Goal: Information Seeking & Learning: Learn about a topic

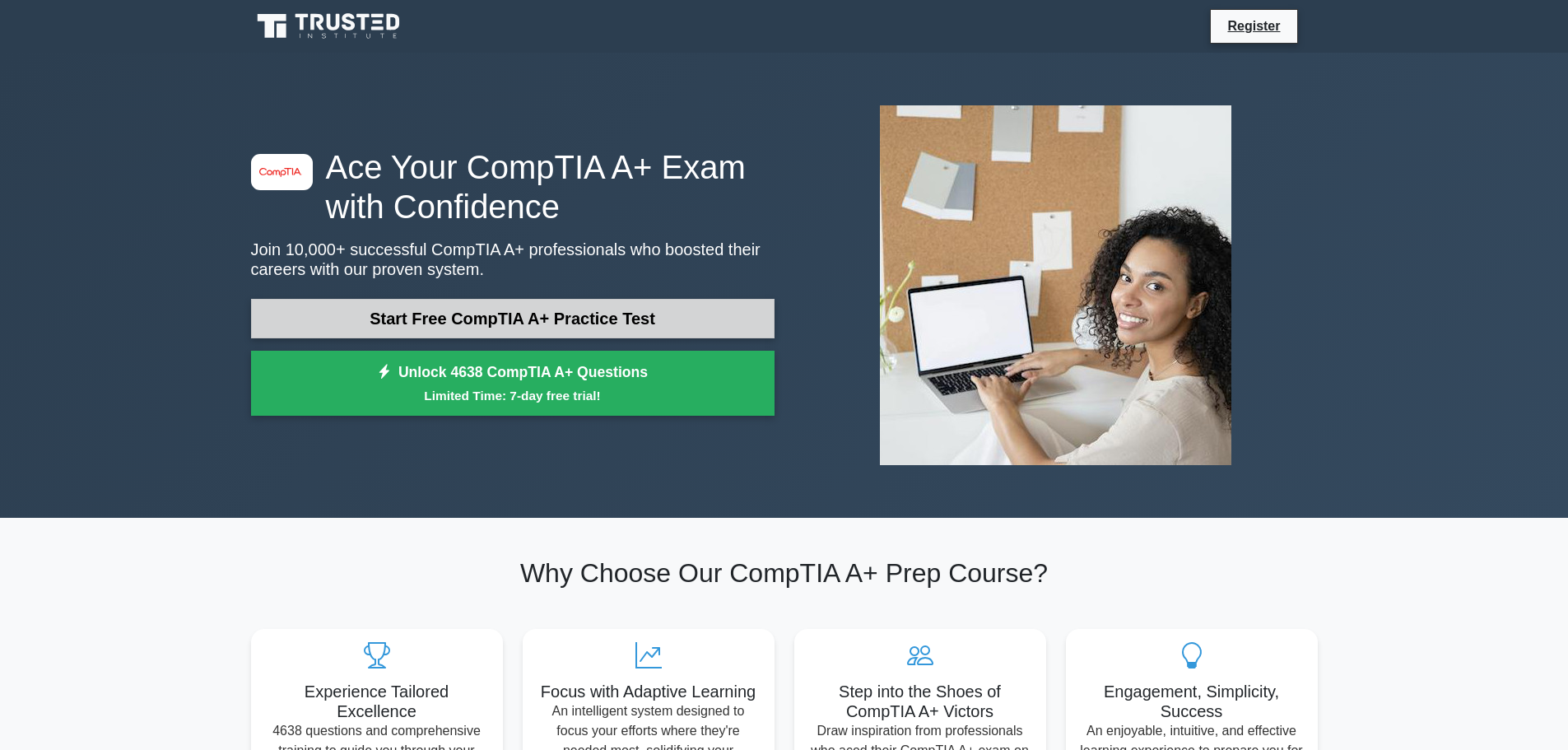
click at [323, 305] on link "Start Free CompTIA A+ Practice Test" at bounding box center [512, 318] width 524 height 40
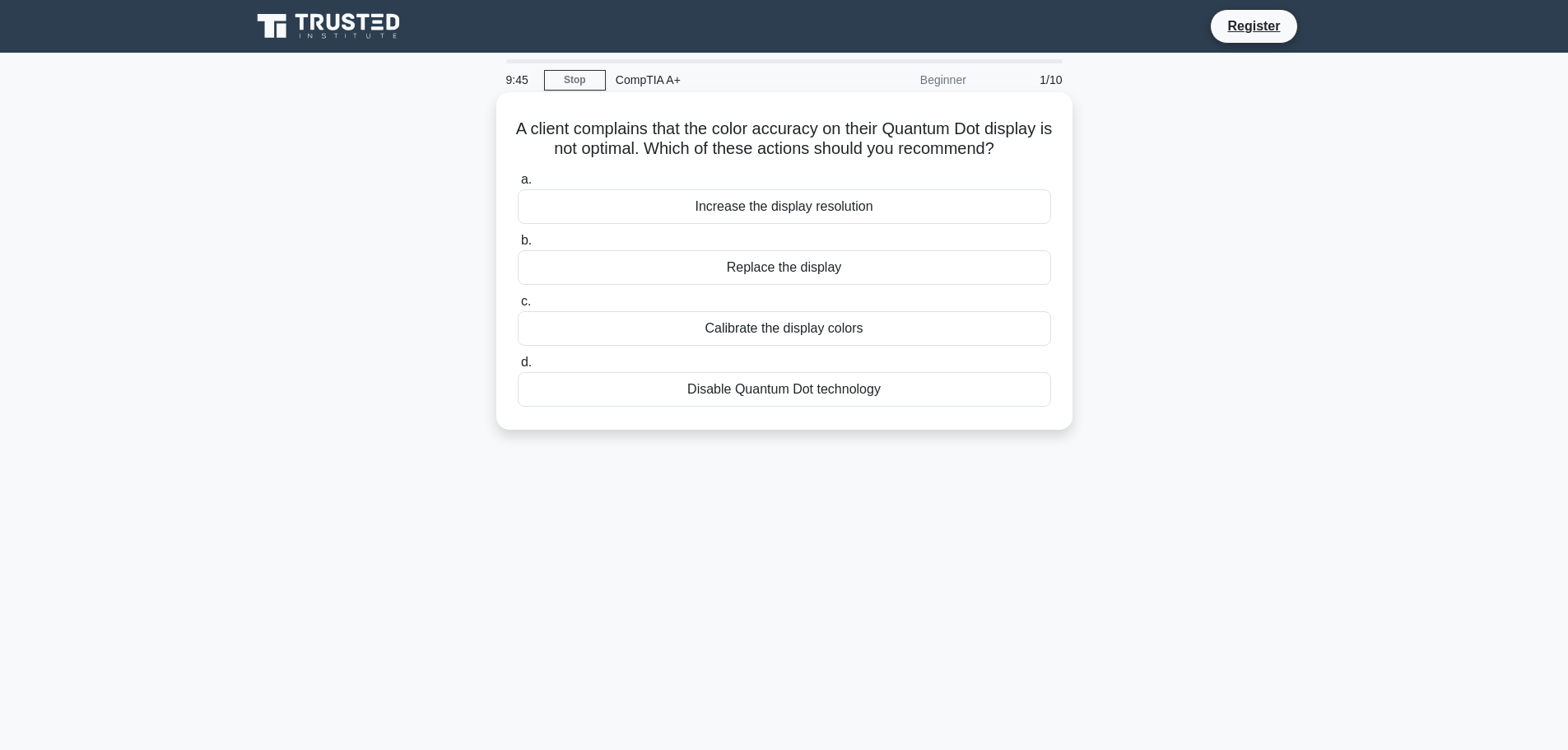
click at [669, 406] on div "Disable Quantum Dot technology" at bounding box center [784, 389] width 534 height 35
click at [518, 368] on input "d. Disable Quantum Dot technology" at bounding box center [518, 362] width 0 height 11
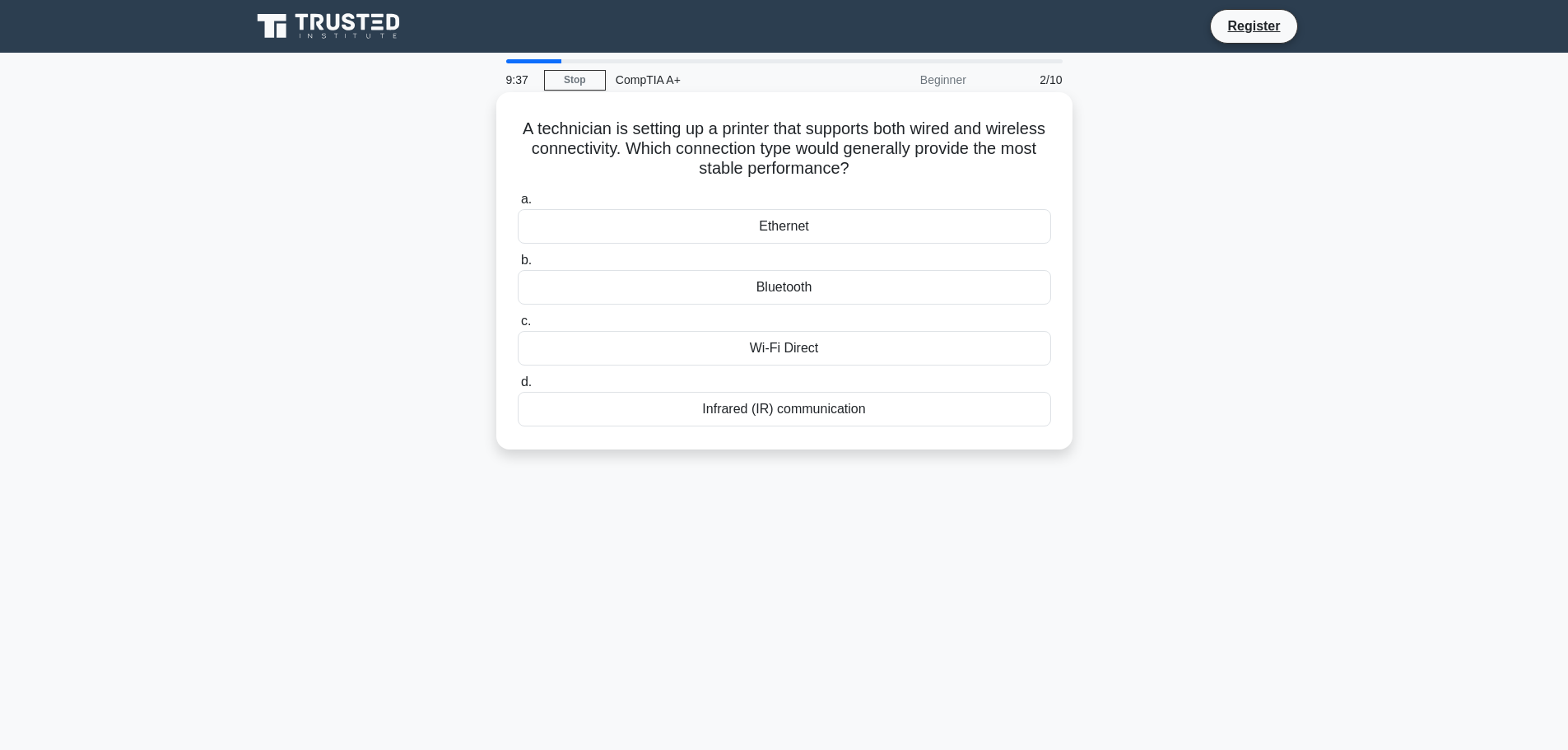
click at [720, 226] on div "Ethernet" at bounding box center [784, 226] width 534 height 35
click at [518, 205] on input "a. Ethernet" at bounding box center [518, 199] width 0 height 11
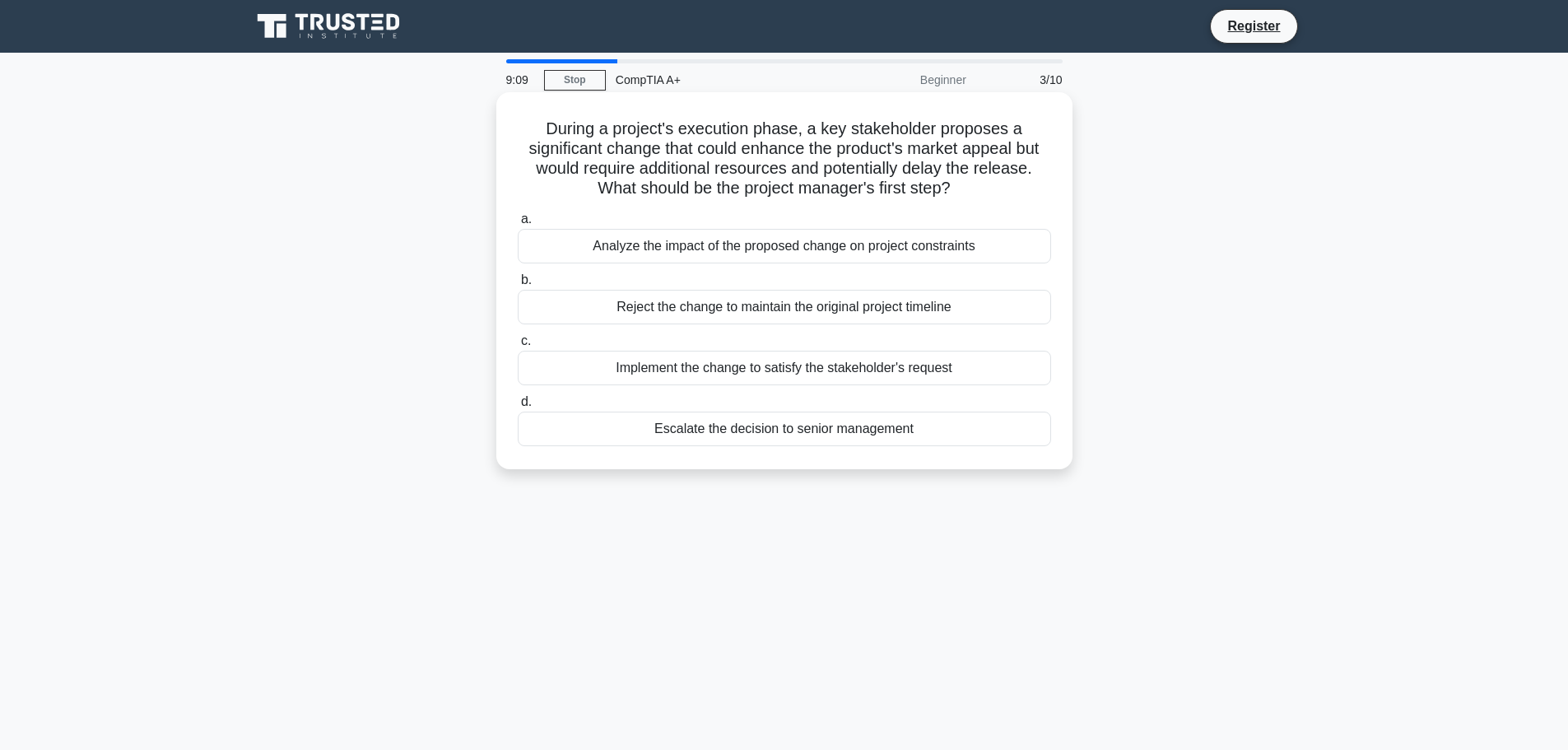
click at [550, 243] on div "Analyze the impact of the proposed change on project constraints" at bounding box center [784, 246] width 534 height 35
click at [518, 225] on input "a. Analyze the impact of the proposed change on project constraints" at bounding box center [518, 219] width 0 height 11
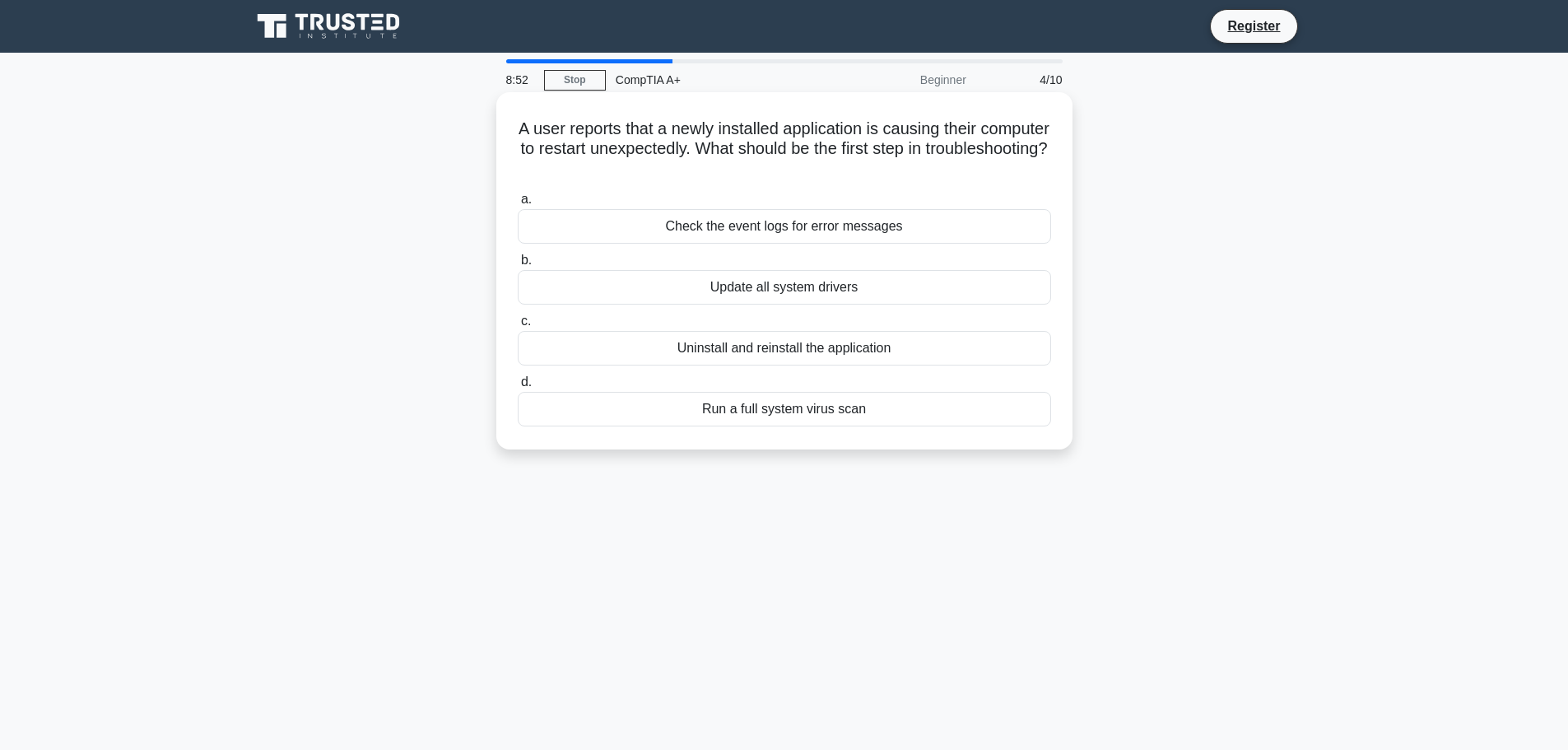
click at [578, 230] on div "Check the event logs for error messages" at bounding box center [784, 226] width 534 height 35
click at [518, 205] on input "a. Check the event logs for error messages" at bounding box center [518, 199] width 0 height 11
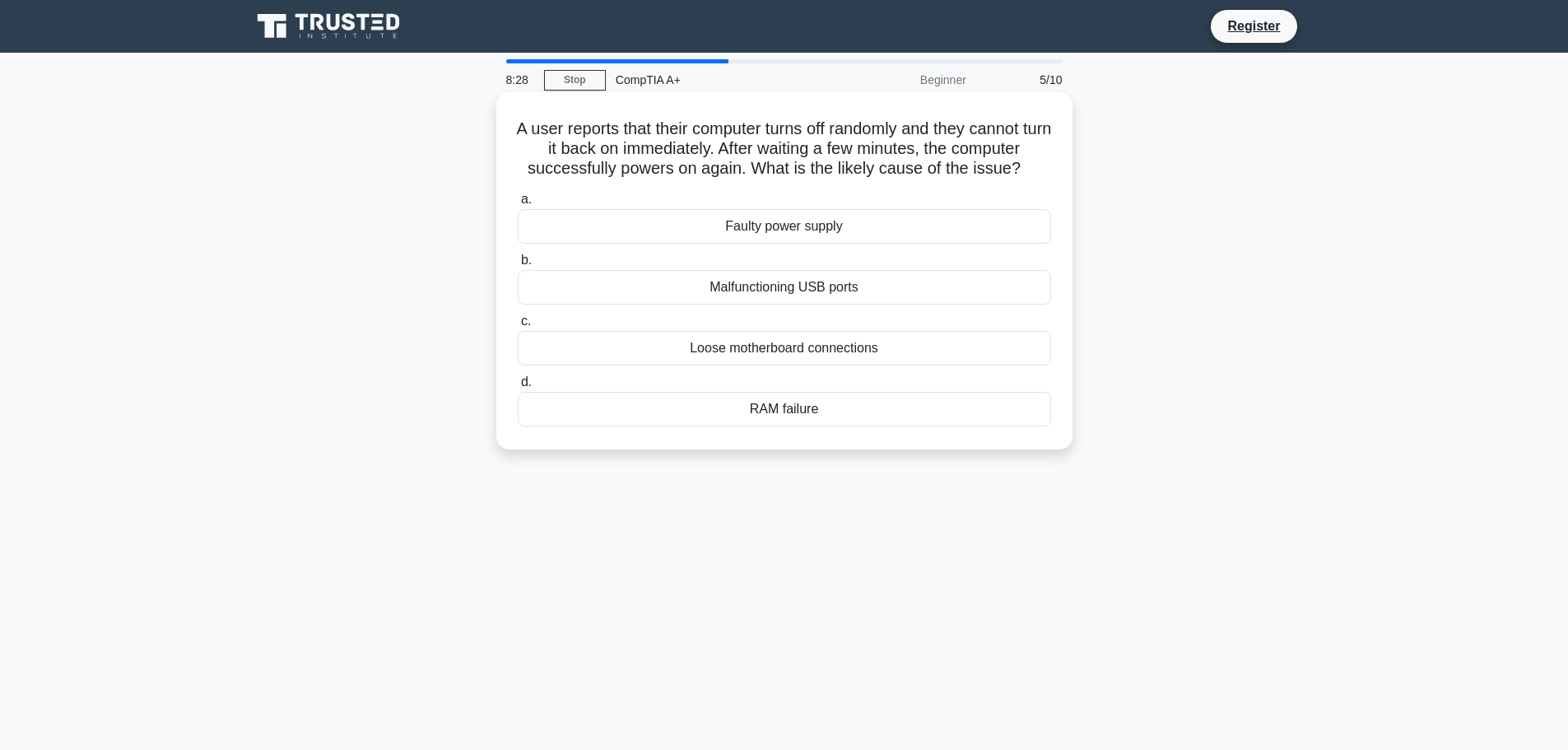
click at [590, 231] on div "Faulty power supply" at bounding box center [784, 226] width 534 height 35
click at [518, 205] on input "a. Faulty power supply" at bounding box center [518, 199] width 0 height 11
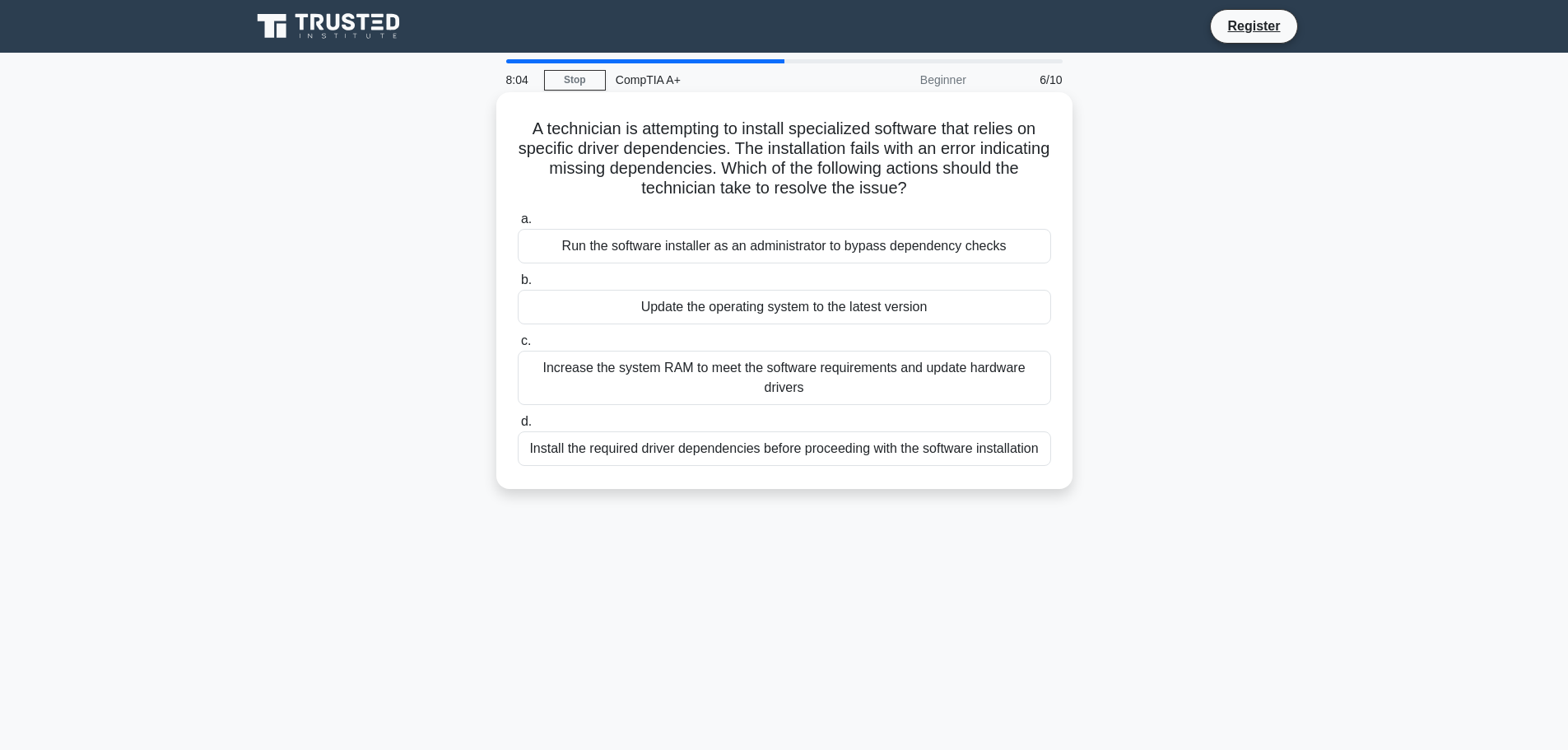
click at [580, 450] on div "Install the required driver dependencies before proceeding with the software in…" at bounding box center [784, 448] width 534 height 35
click at [642, 452] on div "Install the required driver dependencies before proceeding with the software in…" at bounding box center [784, 448] width 534 height 35
click at [518, 427] on input "d. Install the required driver dependencies before proceeding with the software…" at bounding box center [518, 422] width 0 height 11
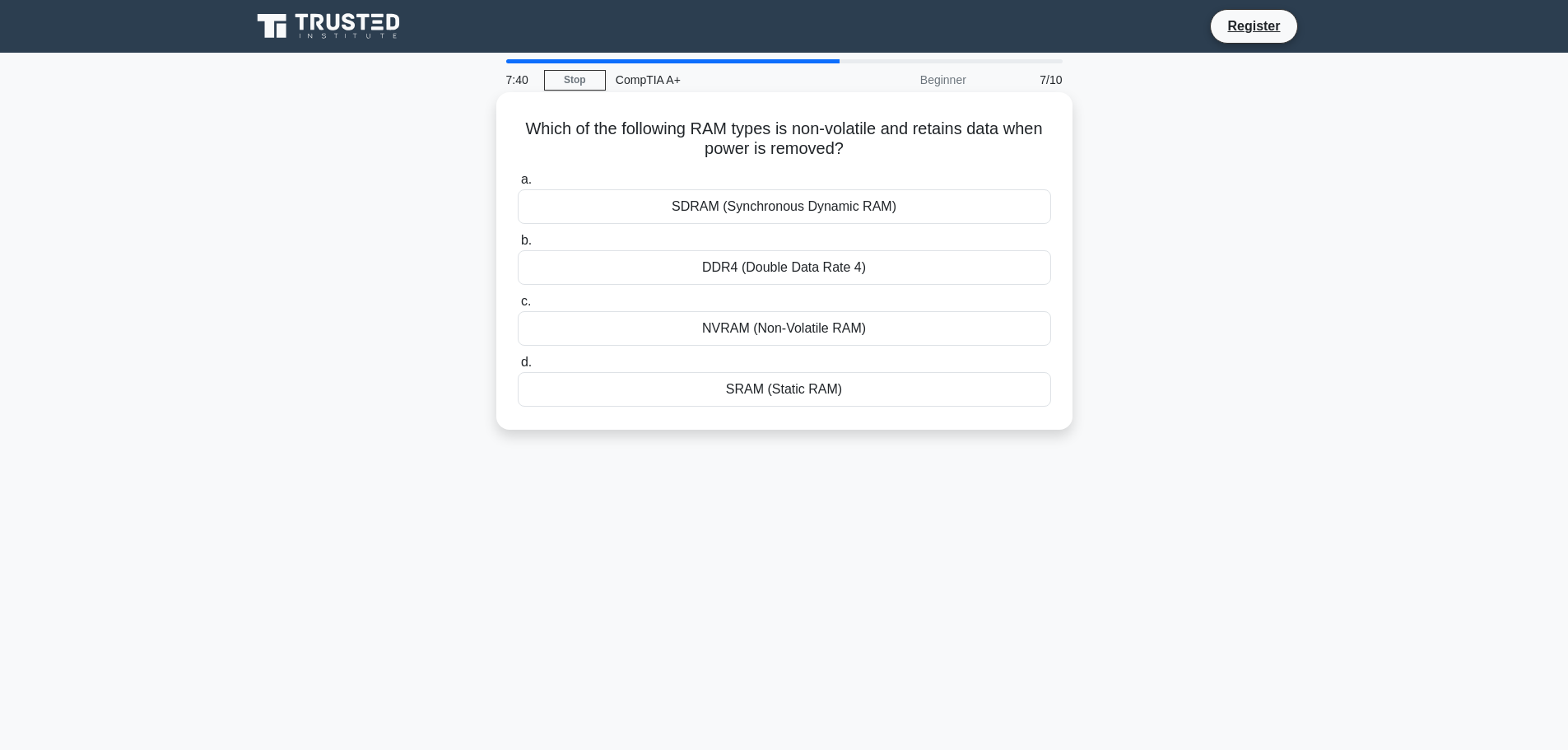
click at [644, 321] on div "NVRAM (Non-Volatile RAM)" at bounding box center [784, 328] width 534 height 35
click at [518, 307] on input "c. NVRAM (Non-Volatile RAM)" at bounding box center [518, 301] width 0 height 11
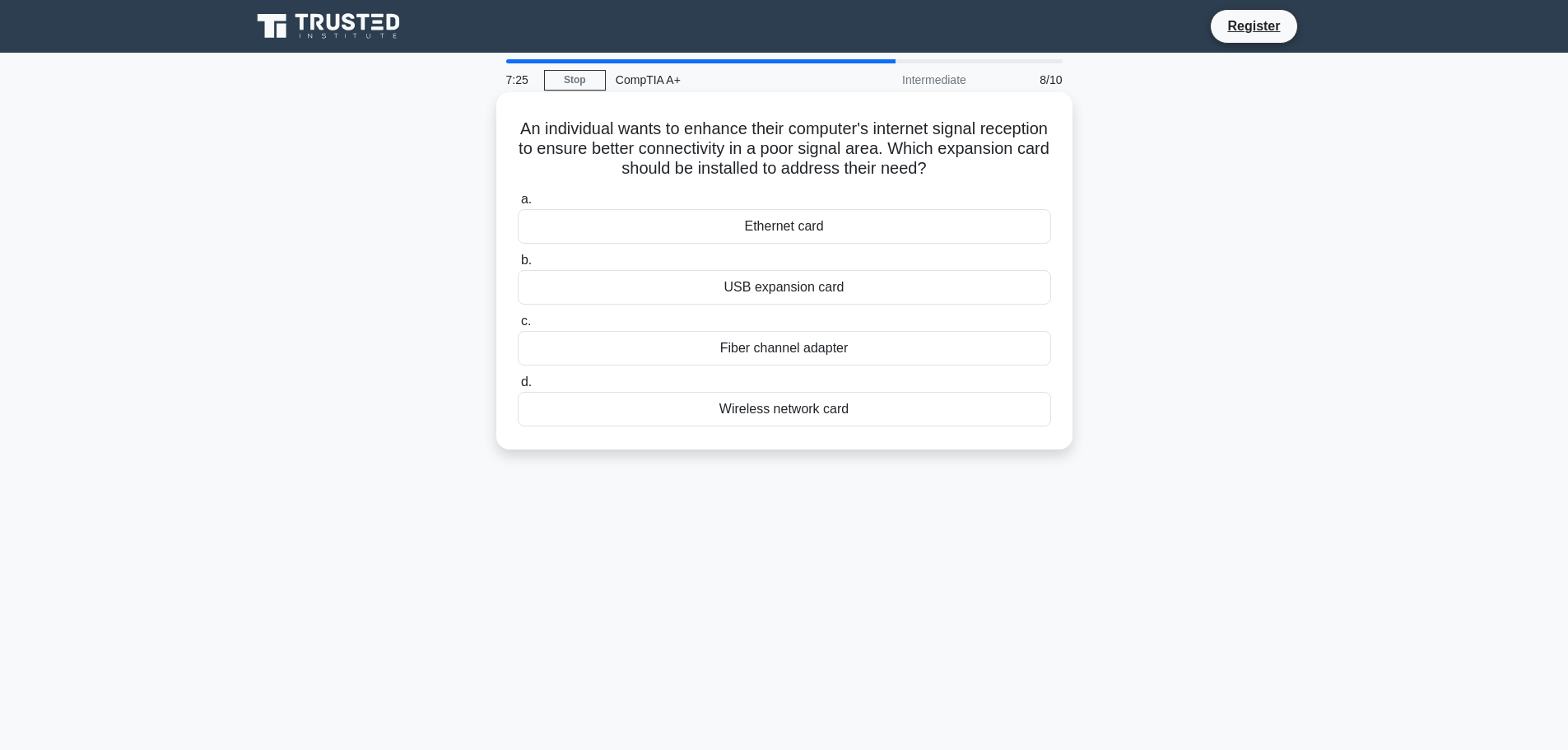
click at [630, 221] on div "Ethernet card" at bounding box center [784, 226] width 534 height 35
click at [518, 205] on input "a. Ethernet card" at bounding box center [518, 199] width 0 height 11
click at [629, 224] on div "Conflicting device drivers" at bounding box center [784, 226] width 534 height 35
click at [518, 205] on input "a. Conflicting device drivers" at bounding box center [518, 199] width 0 height 11
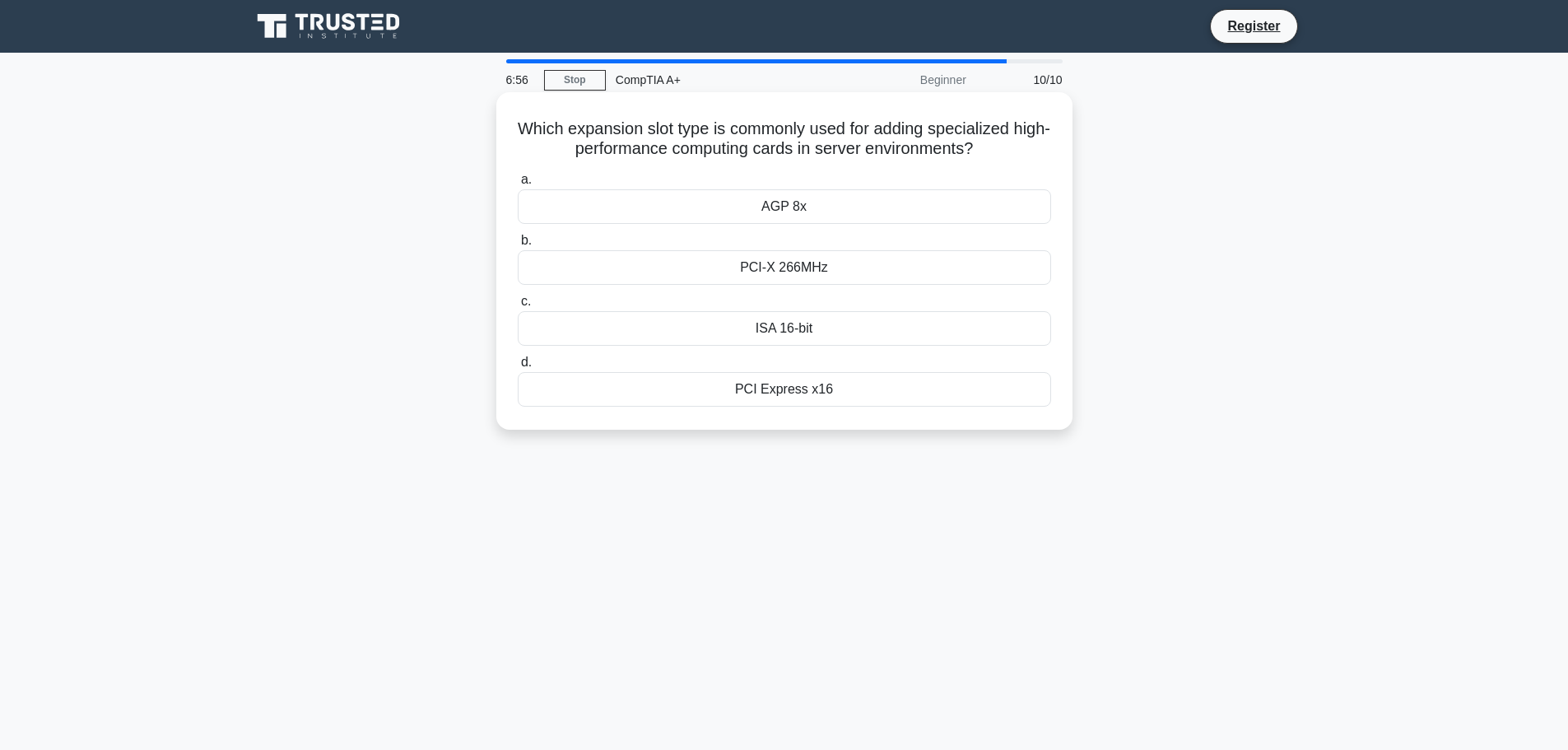
click at [679, 395] on div "PCI Express x16" at bounding box center [784, 389] width 534 height 35
click at [518, 368] on input "d. PCI Express x16" at bounding box center [518, 362] width 0 height 11
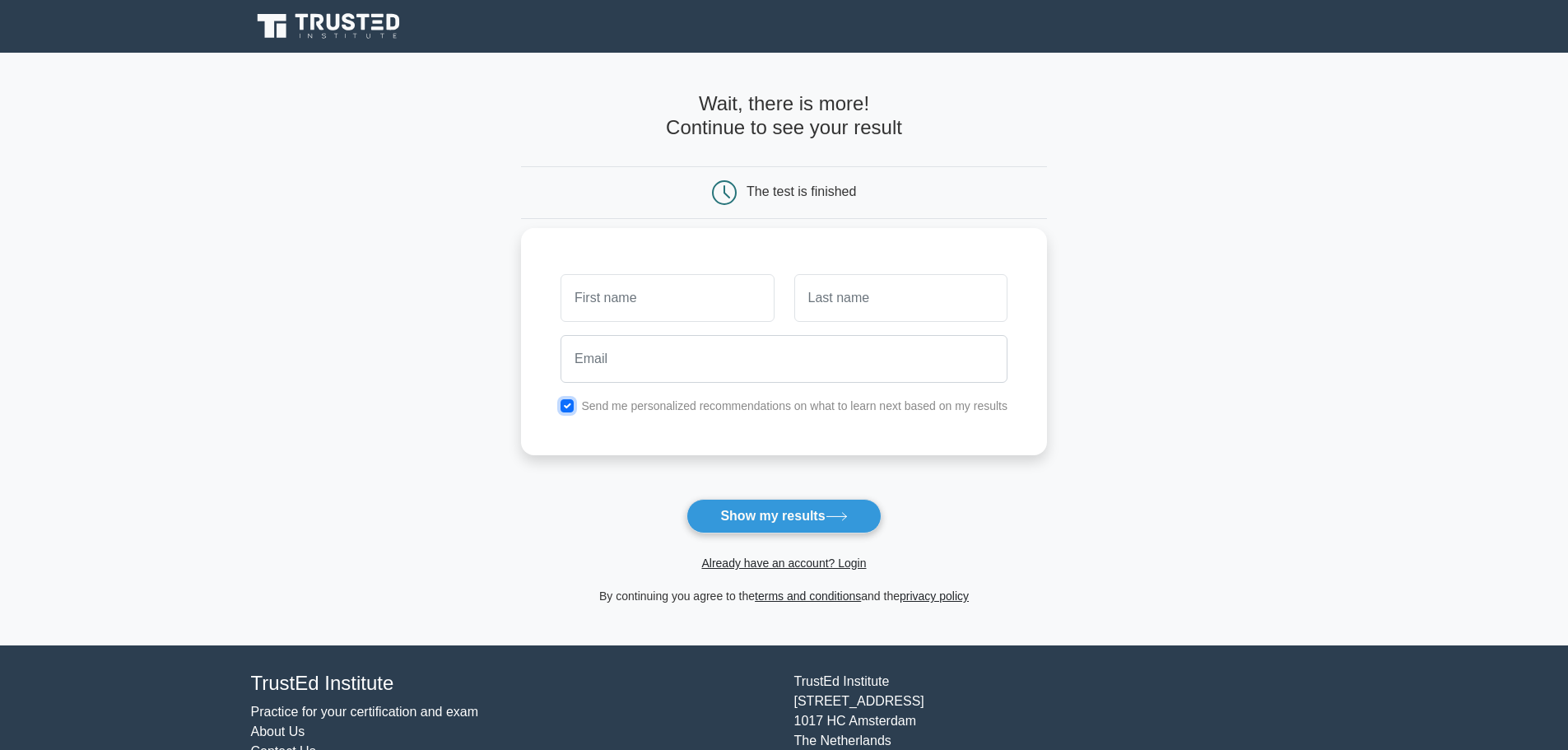
click at [563, 404] on input "checkbox" at bounding box center [568, 406] width 14 height 14
checkbox input "false"
click at [642, 321] on input "text" at bounding box center [667, 298] width 213 height 48
type input "[PERSON_NAME]"
type input "Towner"
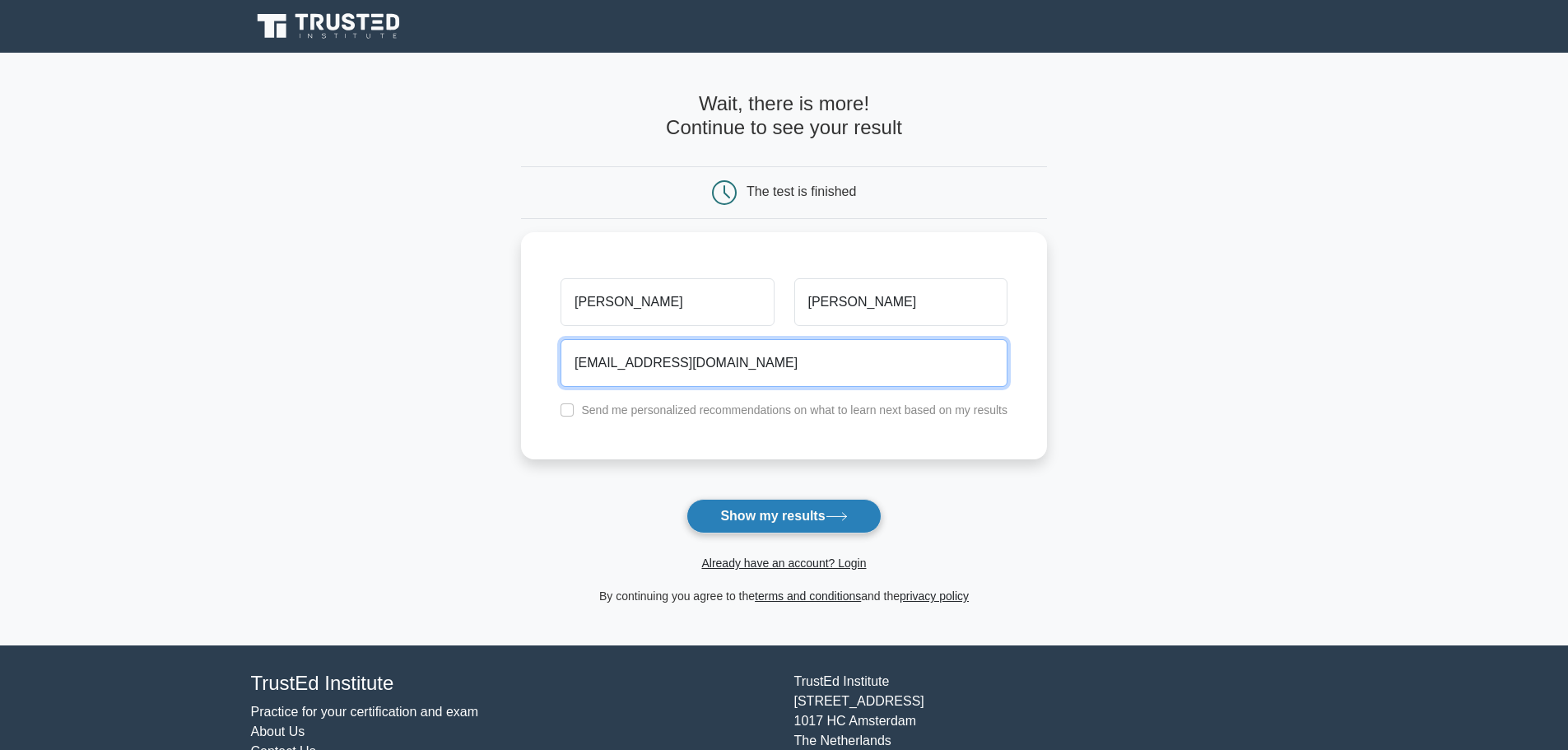
type input "adrientowner@yahoo.com"
click at [831, 511] on button "Show my results" at bounding box center [783, 516] width 194 height 35
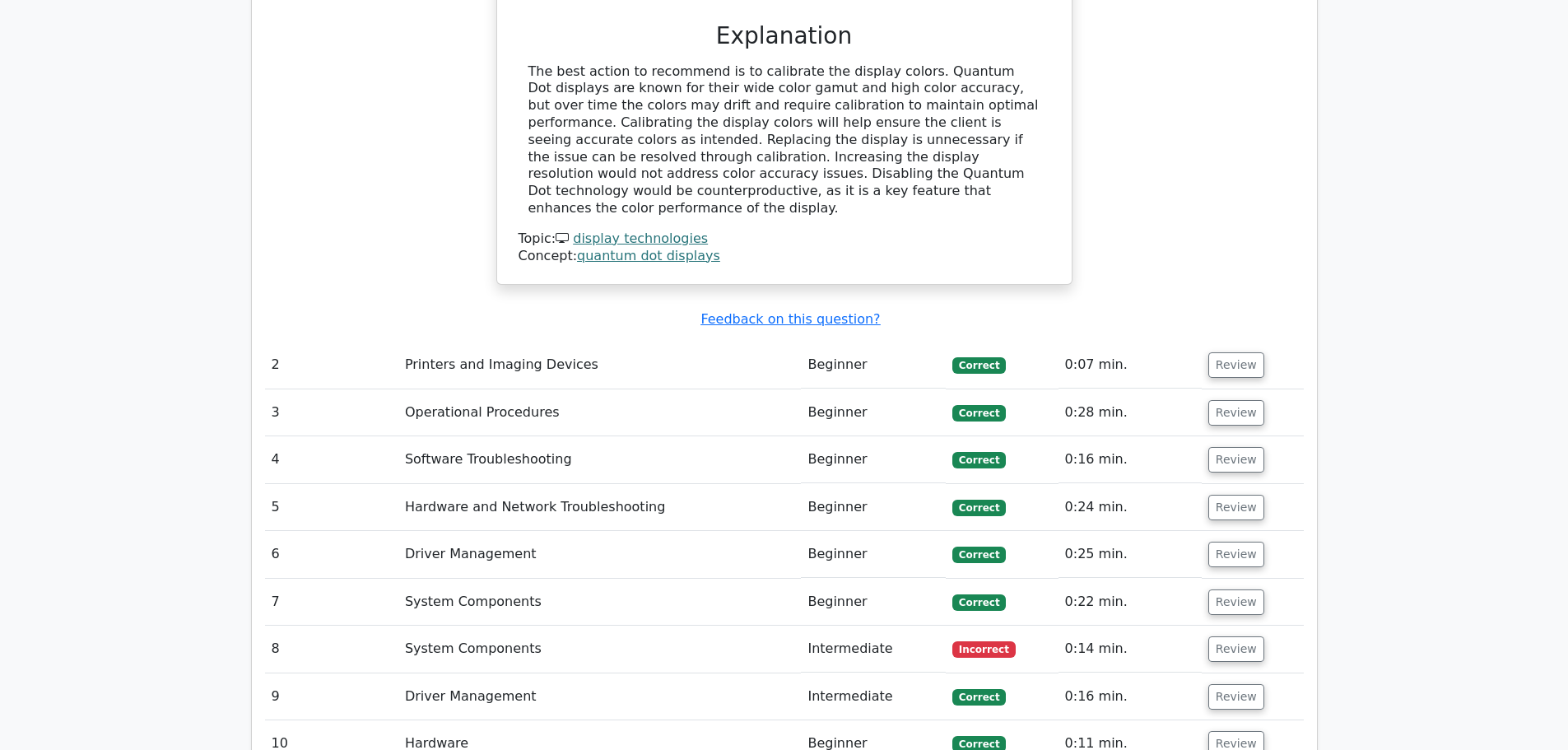
scroll to position [1811, 0]
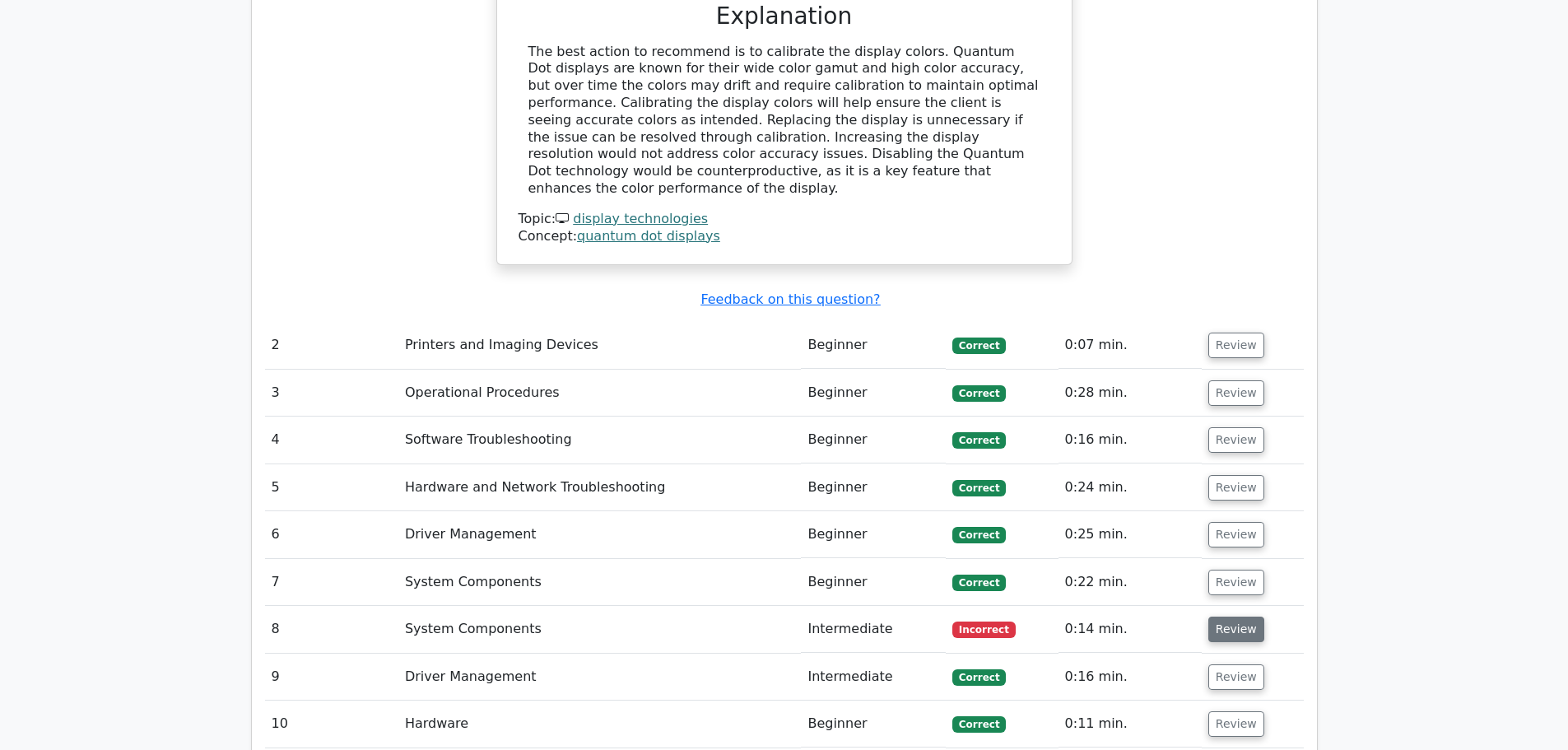
click at [1230, 617] on button "Review" at bounding box center [1236, 630] width 56 height 25
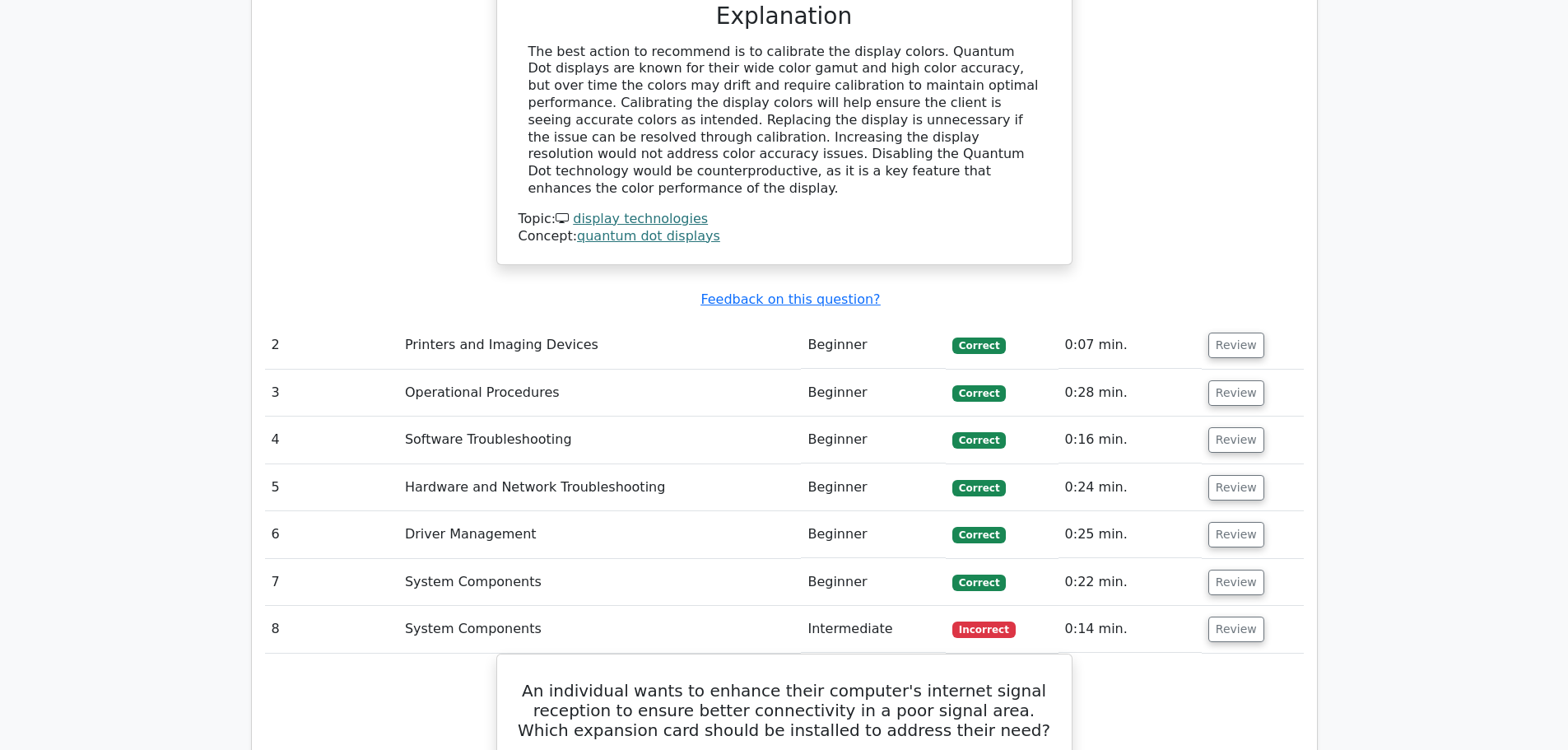
click at [1237, 322] on td "Review" at bounding box center [1252, 344] width 102 height 47
click at [1228, 333] on button "Review" at bounding box center [1236, 345] width 56 height 25
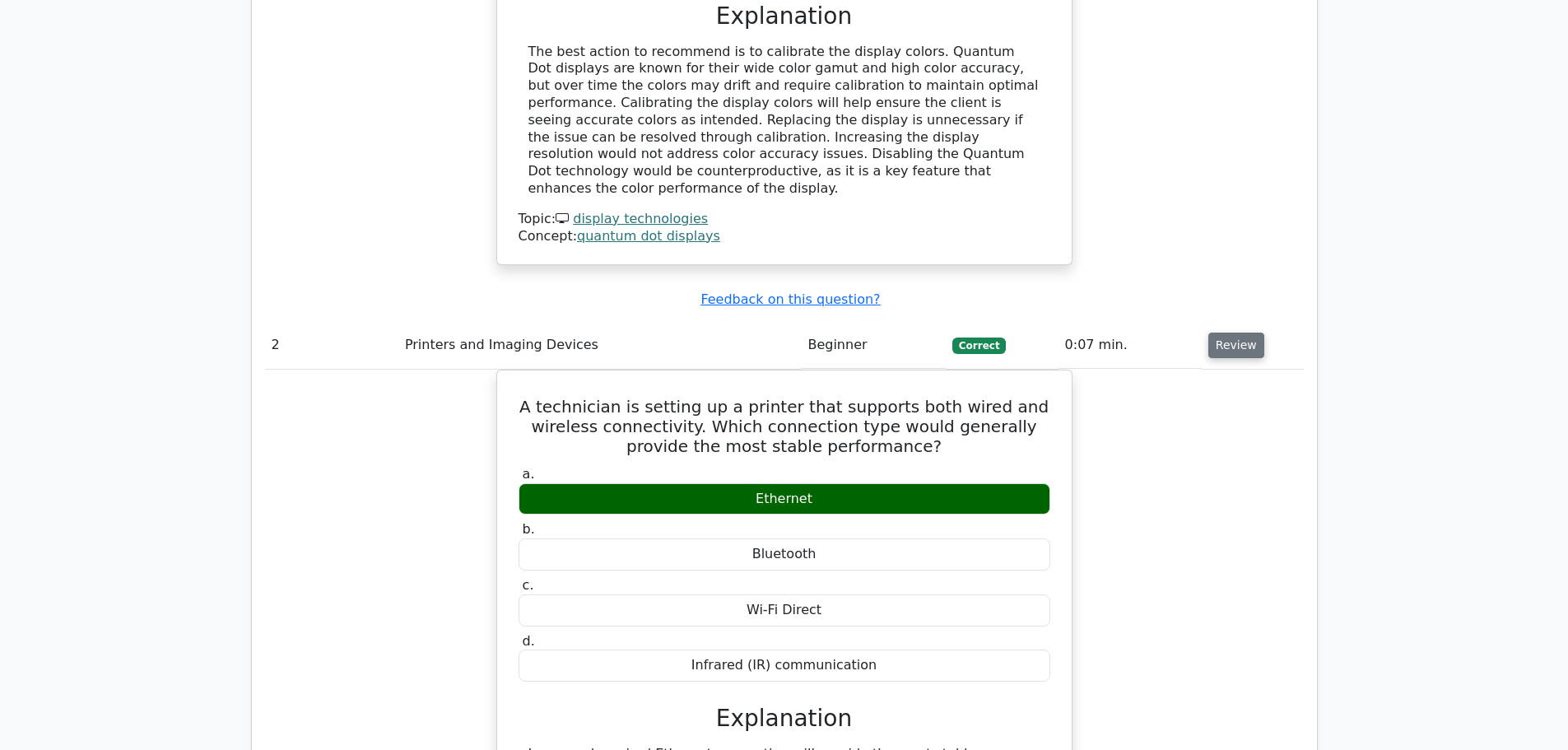
click at [1227, 333] on button "Review" at bounding box center [1236, 345] width 56 height 25
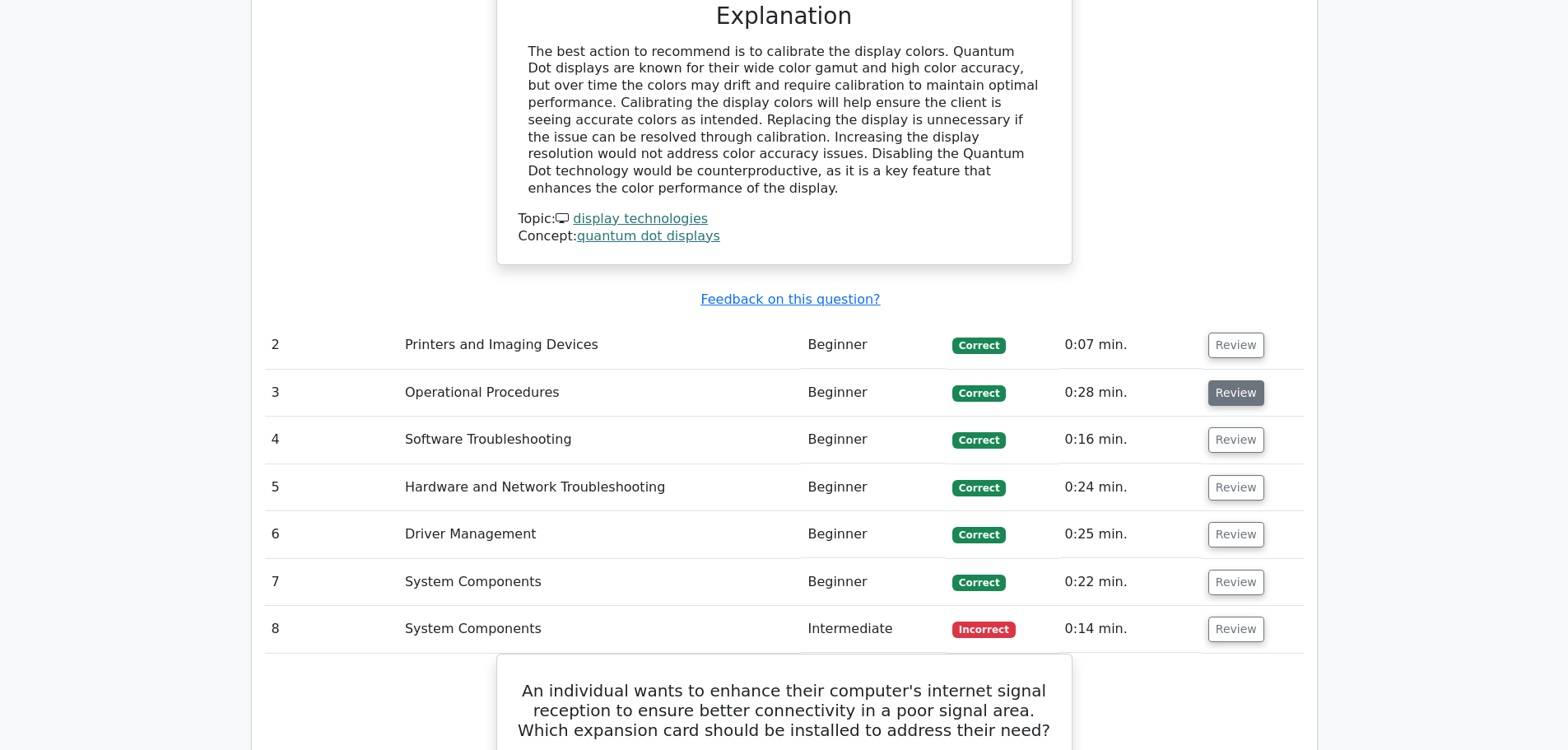
click at [1230, 380] on button "Review" at bounding box center [1236, 393] width 56 height 25
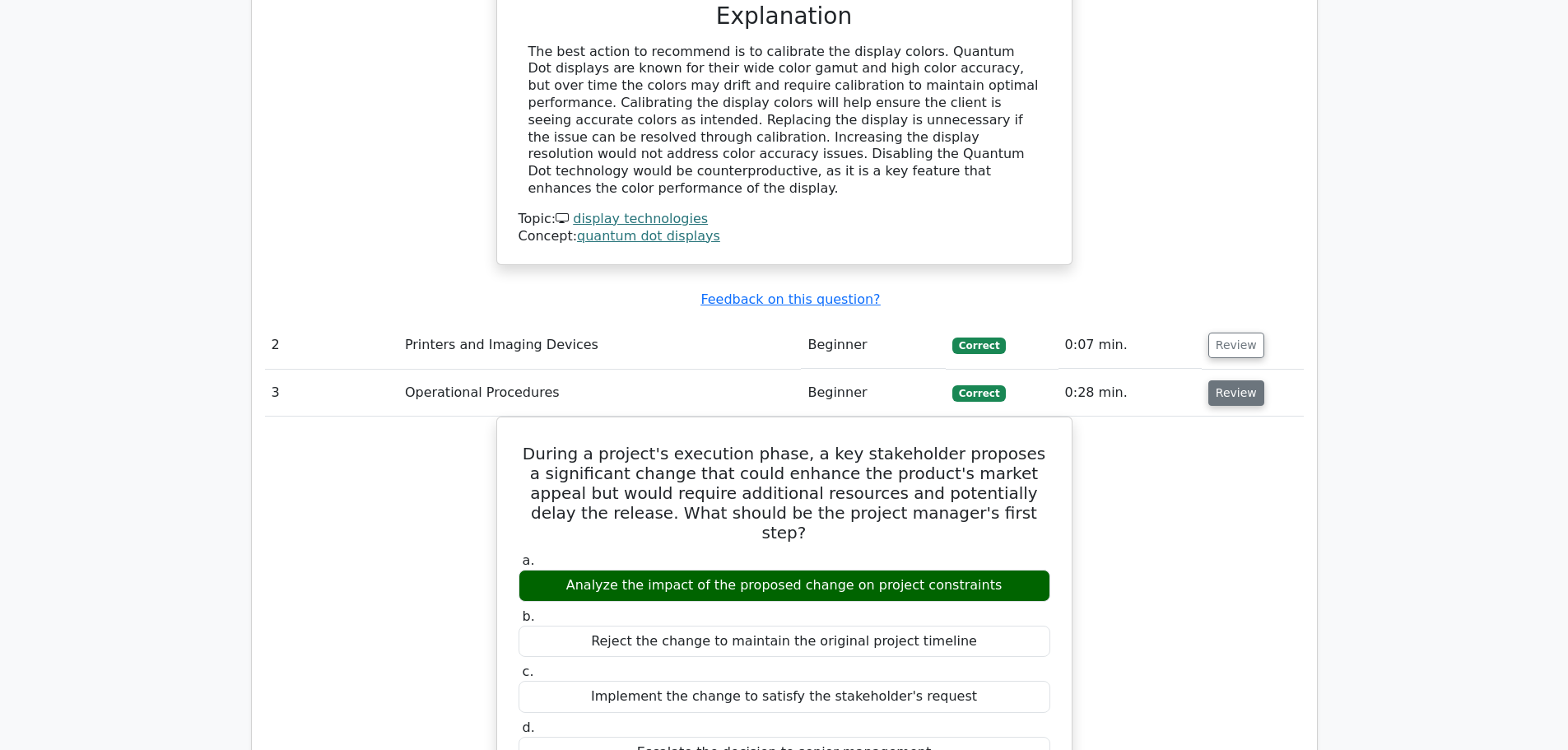
click at [1231, 380] on button "Review" at bounding box center [1236, 393] width 56 height 25
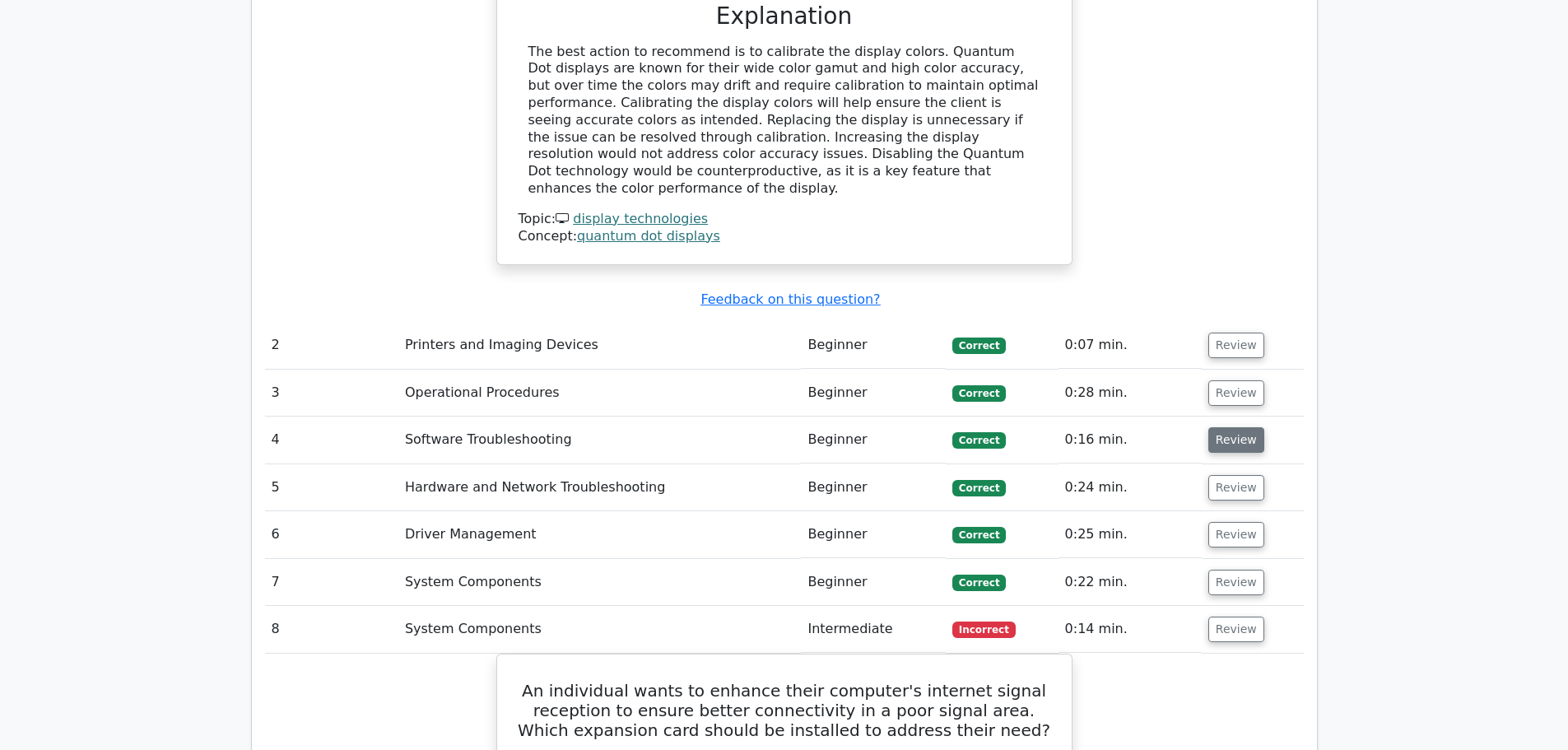
click at [1231, 427] on button "Review" at bounding box center [1236, 439] width 56 height 25
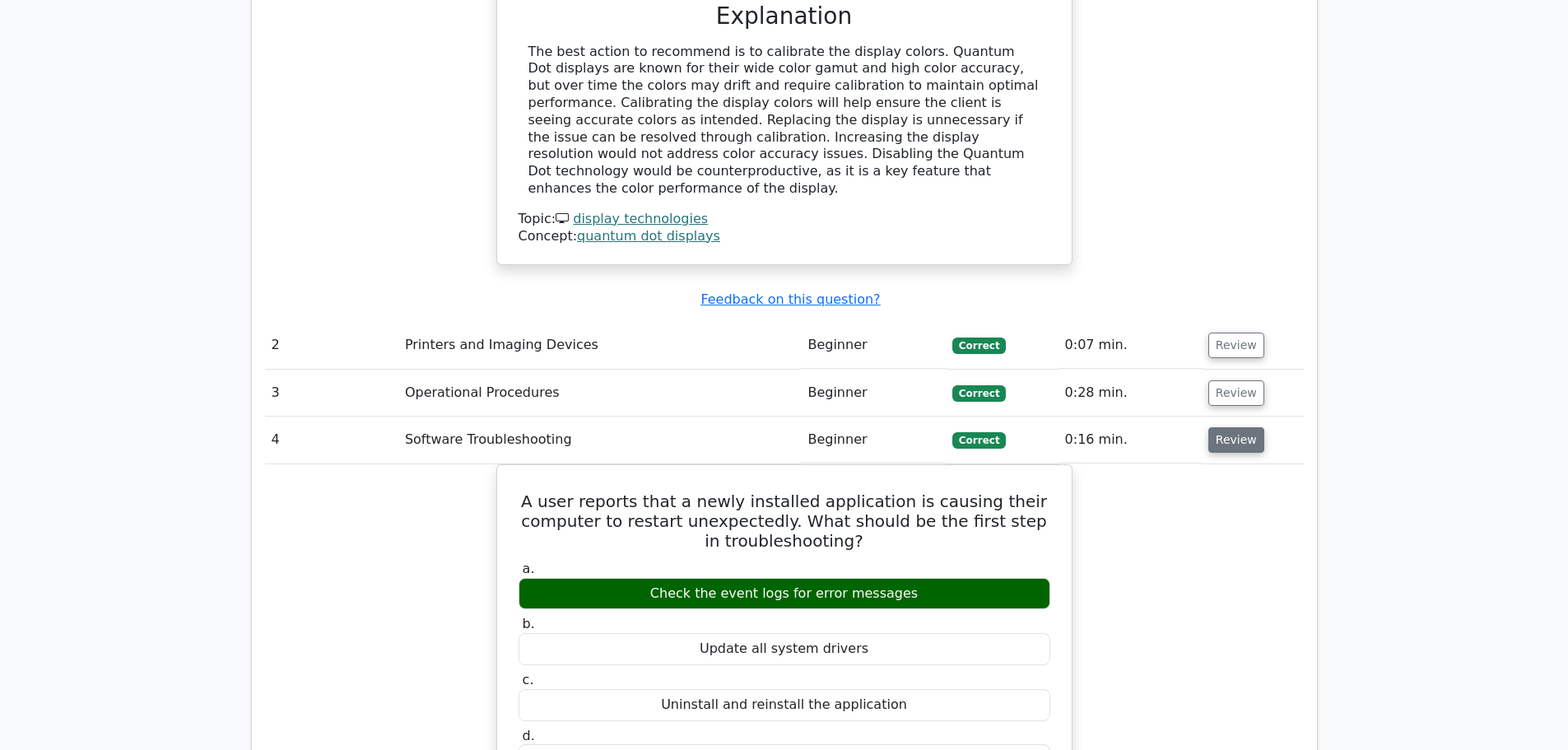
click at [1231, 427] on button "Review" at bounding box center [1236, 439] width 56 height 25
